Goal: Check status: Check status

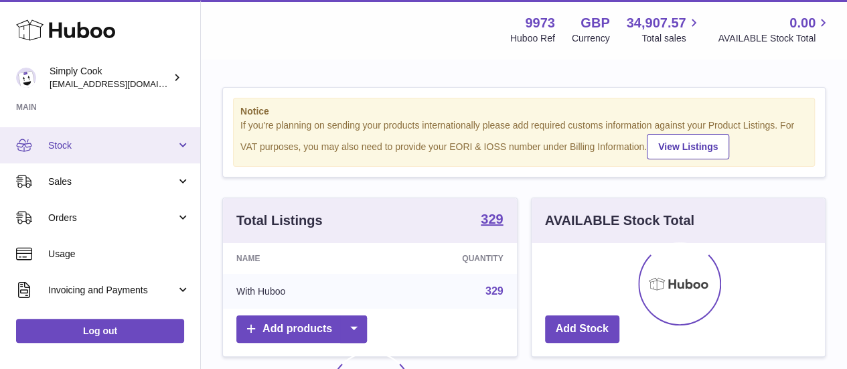
scroll to position [102, 0]
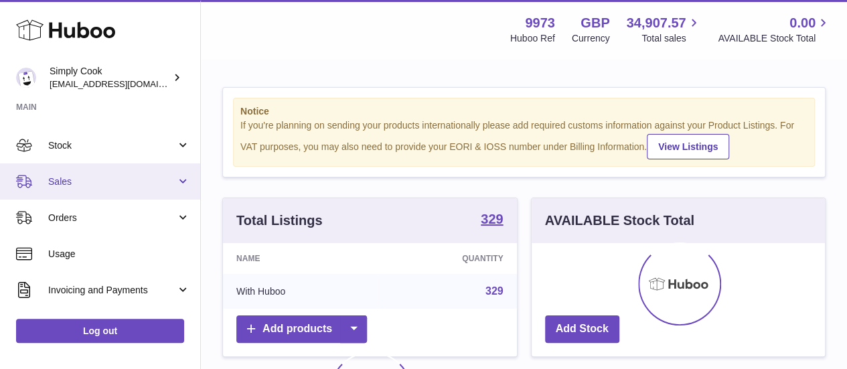
click at [85, 192] on link "Sales" at bounding box center [100, 181] width 200 height 36
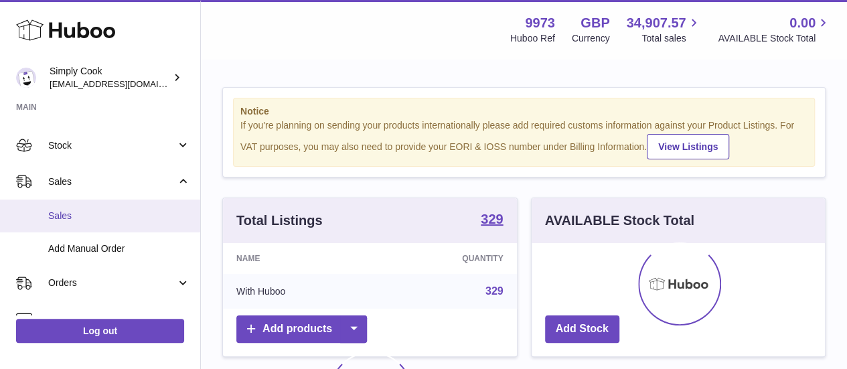
click at [88, 200] on link "Sales" at bounding box center [100, 216] width 200 height 33
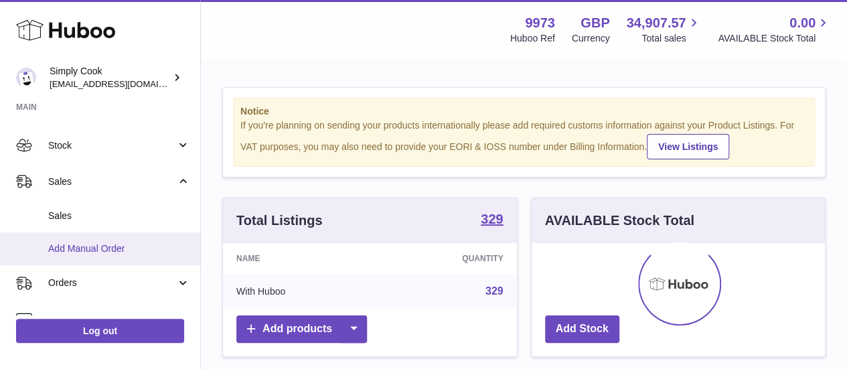
scroll to position [157, 0]
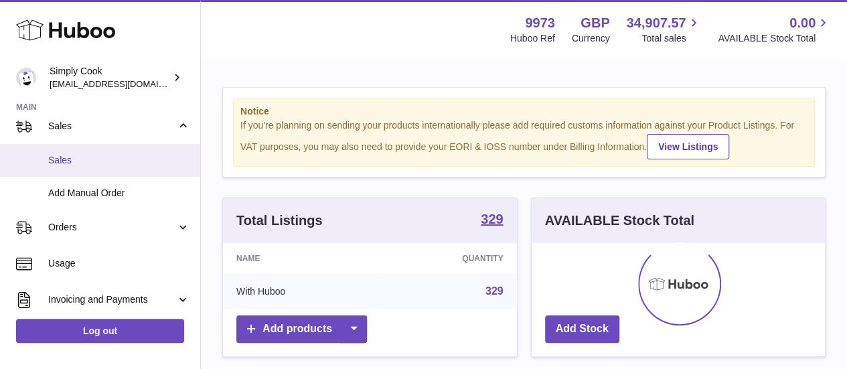
click at [114, 162] on span "Sales" at bounding box center [119, 160] width 142 height 13
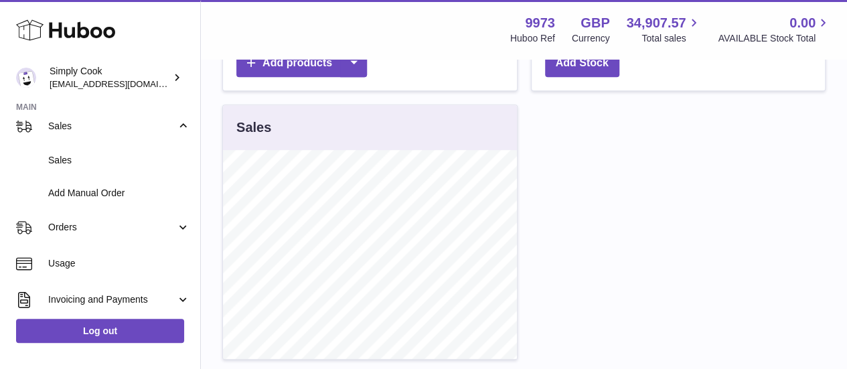
scroll to position [0, 0]
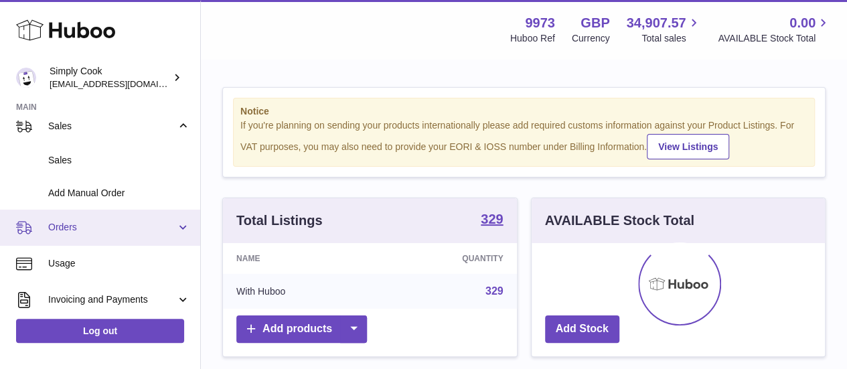
click at [104, 234] on link "Orders" at bounding box center [100, 228] width 200 height 36
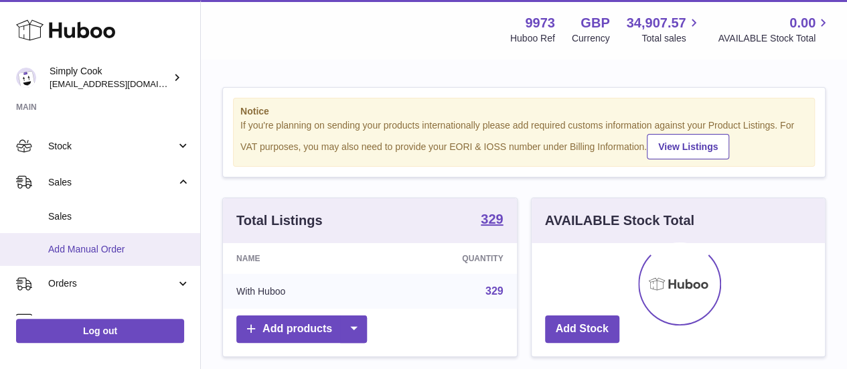
scroll to position [100, 0]
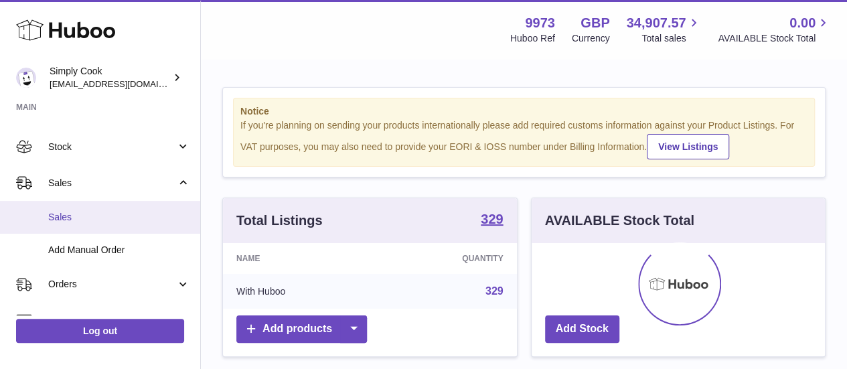
click at [110, 209] on link "Sales" at bounding box center [100, 217] width 200 height 33
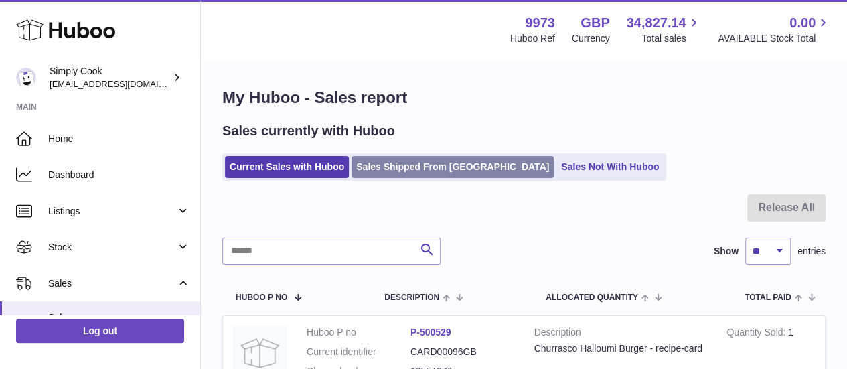
click at [412, 171] on link "Sales Shipped From [GEOGRAPHIC_DATA]" at bounding box center [452, 167] width 202 height 22
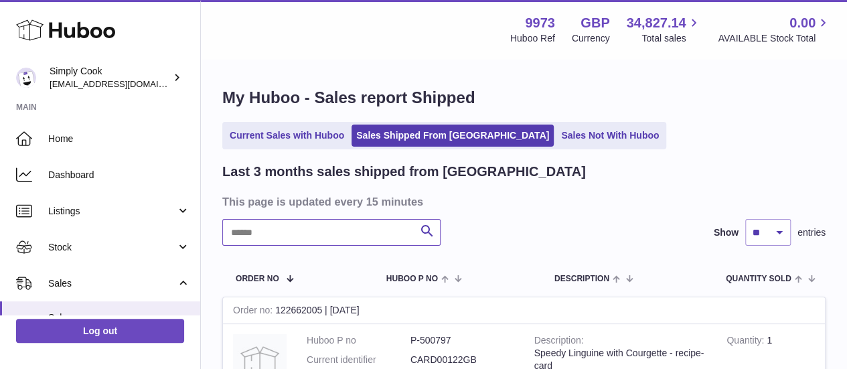
click at [308, 231] on input "text" at bounding box center [331, 232] width 218 height 27
paste input "******"
type input "******"
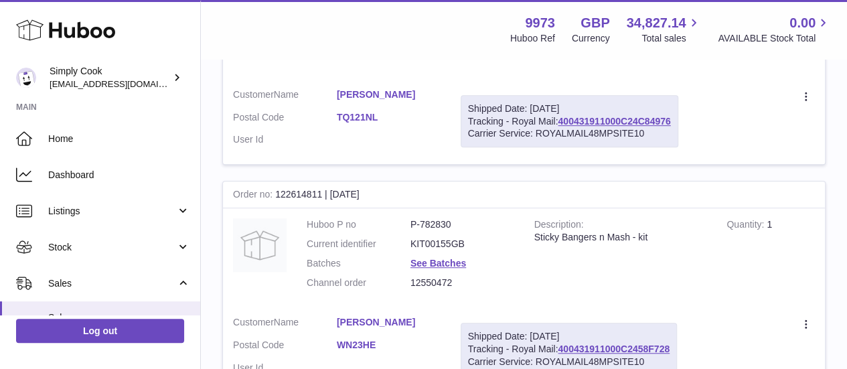
scroll to position [175, 0]
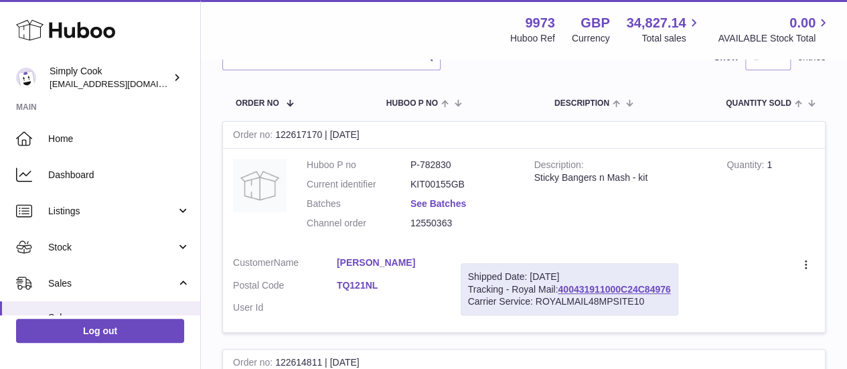
click at [451, 204] on link "See Batches" at bounding box center [438, 203] width 56 height 11
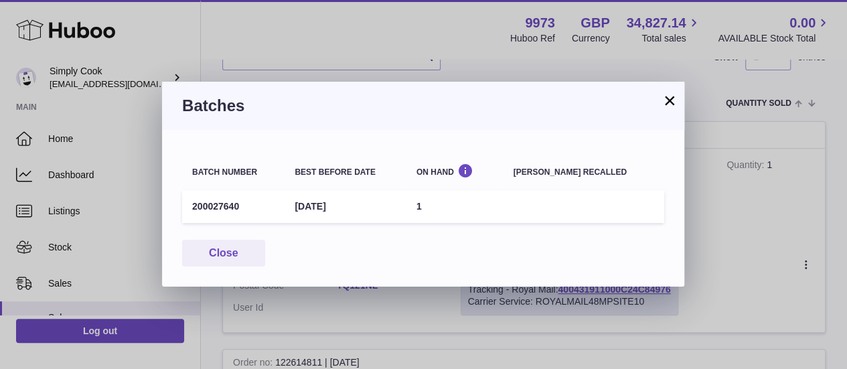
click at [731, 234] on div "× Batches Batch number Best before date On Hand Batch recalled 200027640 31st M…" at bounding box center [423, 184] width 847 height 369
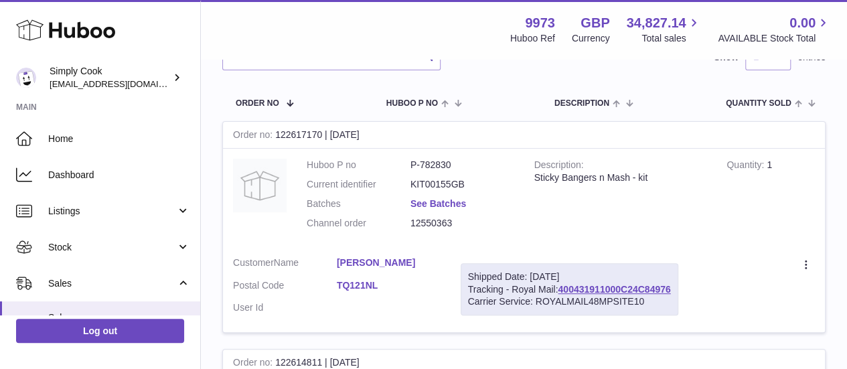
click at [415, 200] on link "See Batches" at bounding box center [438, 203] width 56 height 11
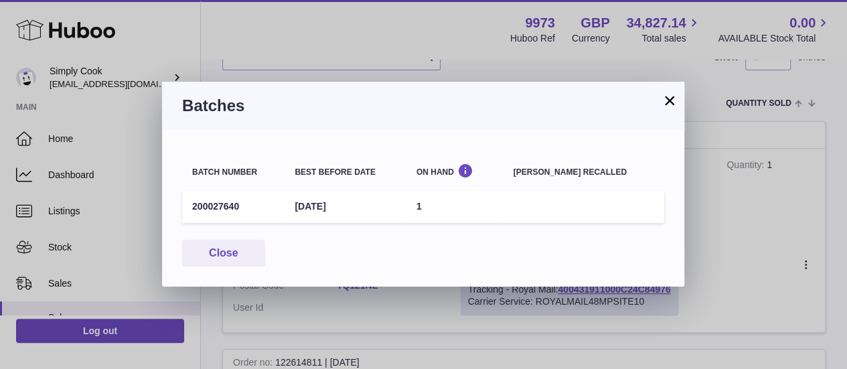
click at [724, 213] on div "× Batches Batch number Best before date On Hand Batch recalled 200027640 31st M…" at bounding box center [423, 184] width 847 height 369
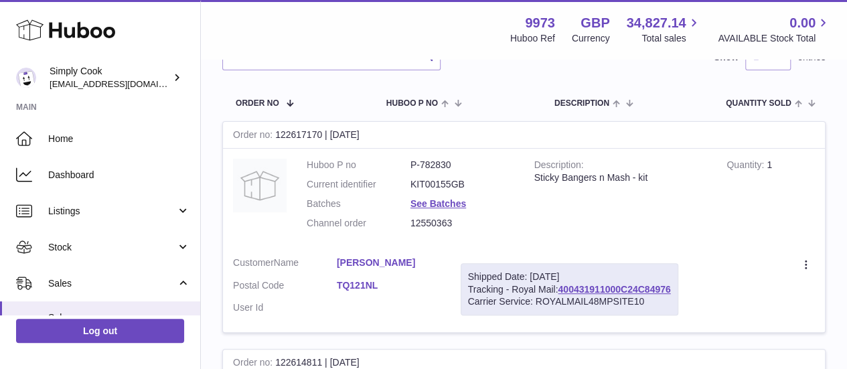
click at [295, 138] on div "Order no 122617170 | 10th Aug" at bounding box center [524, 135] width 602 height 27
click at [400, 128] on div "Order no 122617170 | 10th Aug" at bounding box center [524, 135] width 602 height 27
drag, startPoint x: 278, startPoint y: 132, endPoint x: 321, endPoint y: 135, distance: 42.3
click at [321, 135] on div "Order no 122617170 | 10th Aug" at bounding box center [524, 135] width 602 height 27
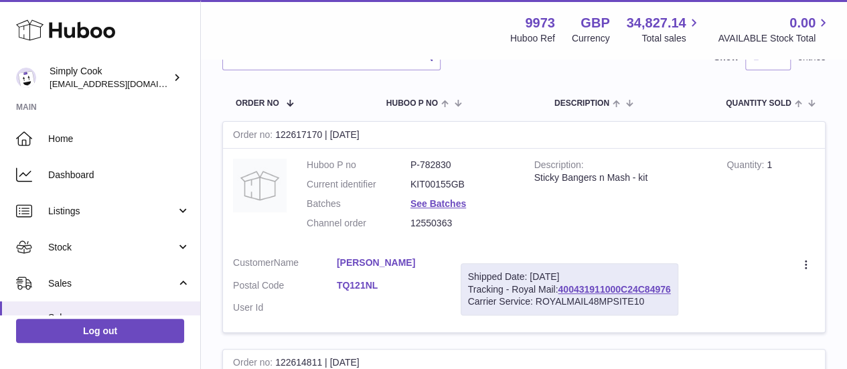
copy div "122617170"
